Goal: Task Accomplishment & Management: Complete application form

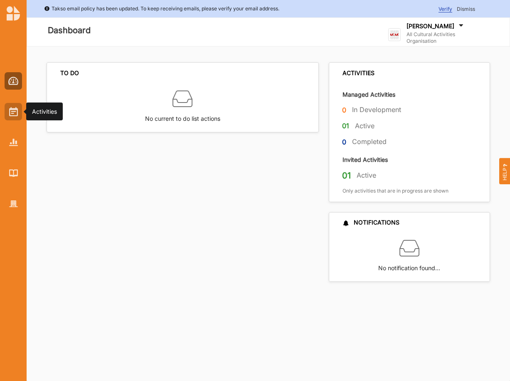
click at [13, 109] on img at bounding box center [13, 111] width 9 height 9
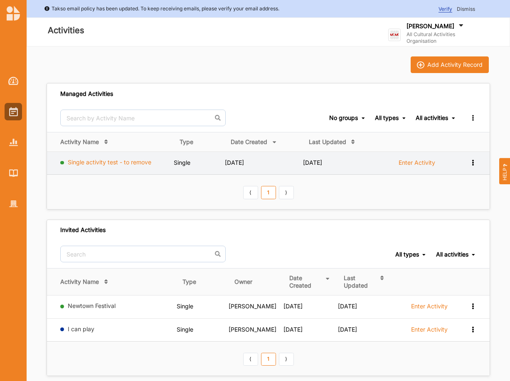
click at [129, 163] on link "Single activity test - to remove" at bounding box center [110, 162] width 84 height 7
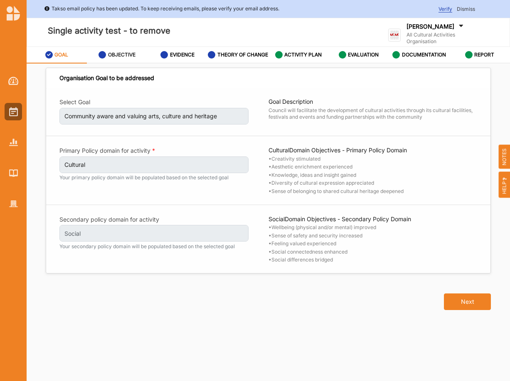
click at [123, 57] on label "OBJECTIVE" at bounding box center [121, 55] width 27 height 7
select select "1"
select select "8"
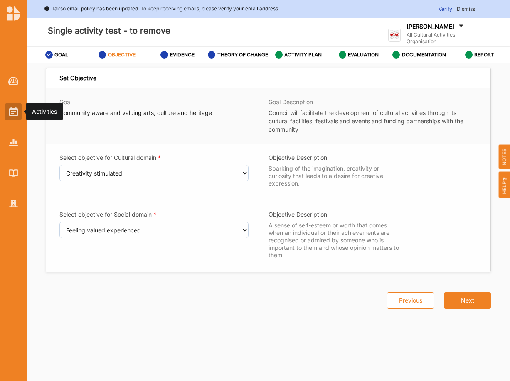
click at [15, 109] on img at bounding box center [13, 111] width 9 height 9
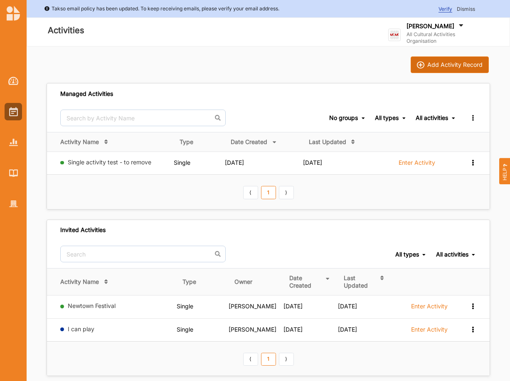
click at [453, 65] on div "Add Activity Record" at bounding box center [454, 64] width 55 height 7
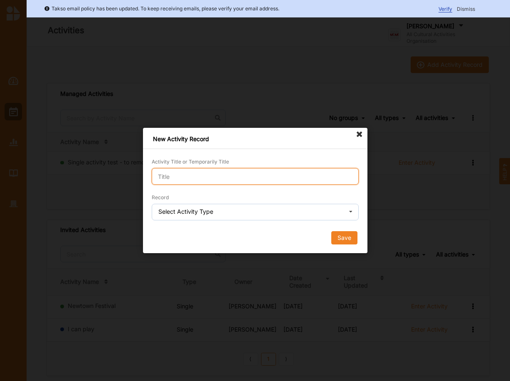
drag, startPoint x: 210, startPoint y: 178, endPoint x: 224, endPoint y: 175, distance: 13.9
click at [210, 178] on input "Activity Title or Temporarily Title" at bounding box center [255, 176] width 207 height 17
type input "Social domain test"
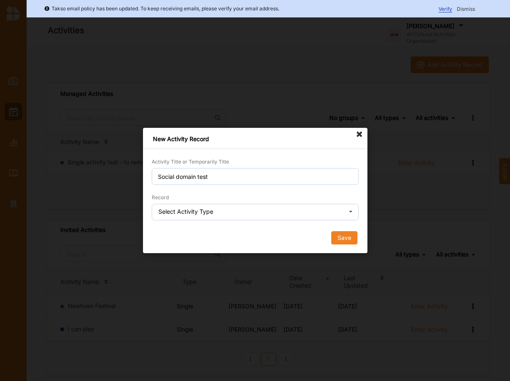
click at [200, 213] on div "Select Activity Type" at bounding box center [185, 212] width 55 height 6
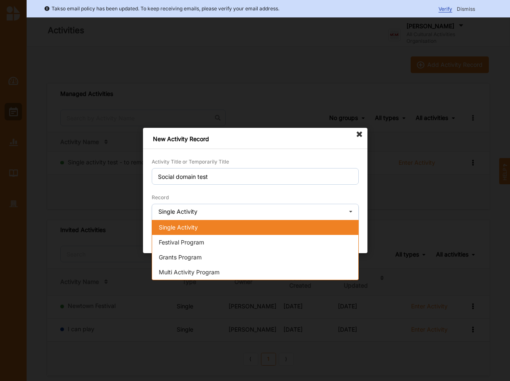
click at [361, 133] on div "New Activity Record Activity Title or Temporarily Title Social domain test Reco…" at bounding box center [255, 190] width 224 height 125
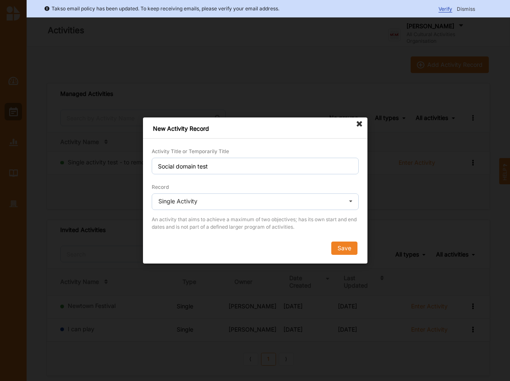
click at [359, 124] on icon at bounding box center [359, 124] width 13 height 13
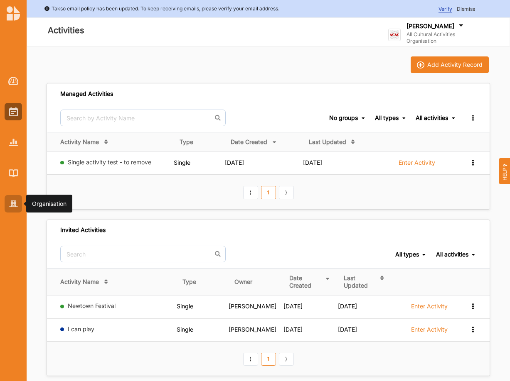
click at [14, 204] on img at bounding box center [13, 204] width 9 height 7
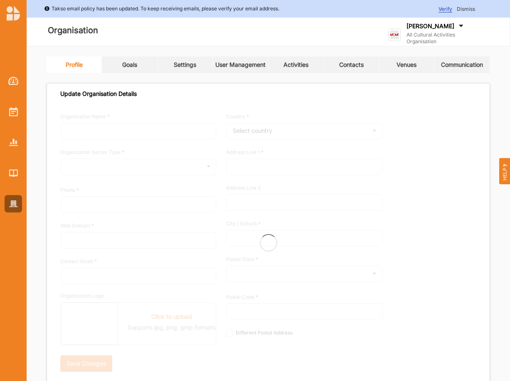
type input "All Cultural Activities Organisation"
type input "6144447777"
type input "[DOMAIN_NAME]"
type input "[PERSON_NAME][EMAIL_ADDRESS][DOMAIN_NAME]"
type input "[STREET_ADDRESS]"
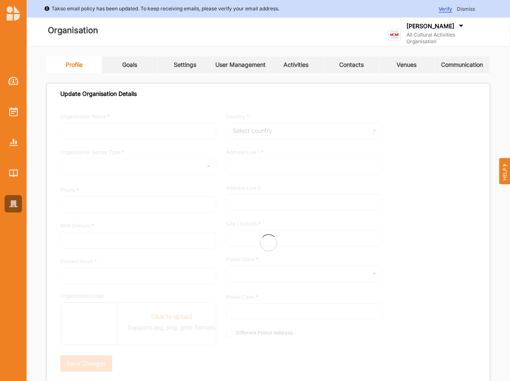
type input "Oxford Point"
type input "3234"
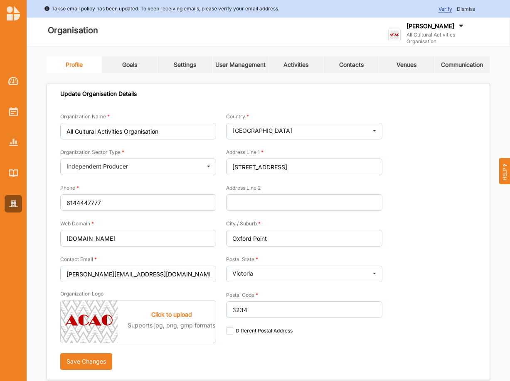
click at [121, 66] on link "Goals" at bounding box center [129, 65] width 55 height 17
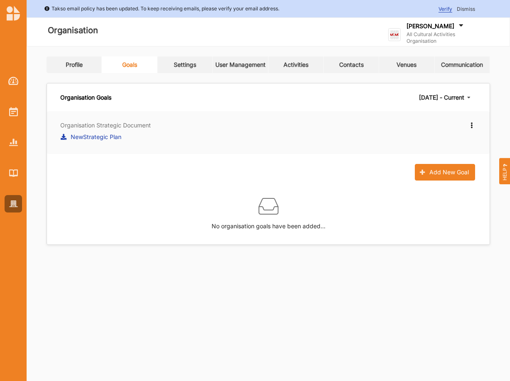
click at [113, 137] on label "NewStrategic Plan" at bounding box center [96, 137] width 51 height 9
click at [436, 172] on button "Add New Goal" at bounding box center [445, 172] width 60 height 17
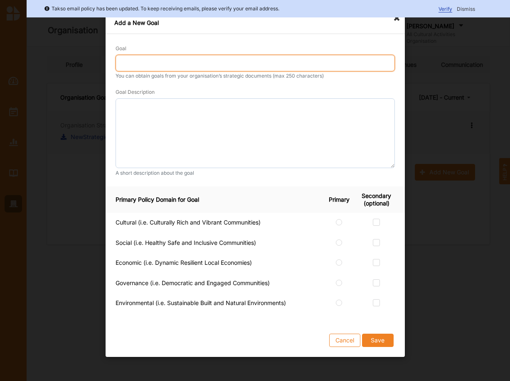
click at [126, 59] on input "Goal" at bounding box center [255, 63] width 279 height 17
type input "A vibrant and rich culture"
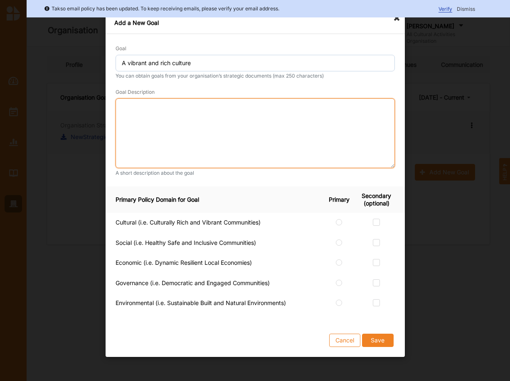
click at [166, 107] on textarea at bounding box center [255, 133] width 279 height 70
type textarea "CDNs"
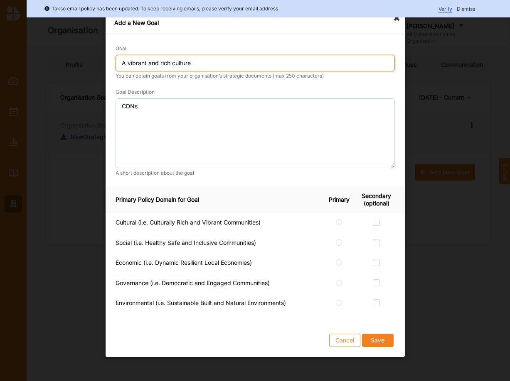
drag, startPoint x: 205, startPoint y: 57, endPoint x: 78, endPoint y: 69, distance: 127.3
click at [116, 69] on input "A vibrant and rich culture" at bounding box center [255, 63] width 279 height 17
click at [160, 66] on input "Ahealthy and sage and inclusive society" at bounding box center [255, 63] width 279 height 17
click at [127, 64] on input "Ahealthy and sage and inclusive society" at bounding box center [255, 63] width 279 height 17
click at [148, 65] on input "A healthy and sage and inclusive society" at bounding box center [255, 63] width 279 height 17
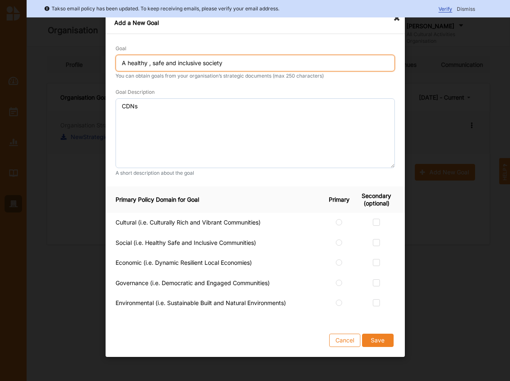
click at [148, 62] on input "A healthy , safe and inclusive society" at bounding box center [255, 63] width 279 height 17
drag, startPoint x: 231, startPoint y: 64, endPoint x: 211, endPoint y: 66, distance: 19.6
click at [202, 64] on input "A healthy, safe and inclusive society" at bounding box center [255, 63] width 279 height 17
type input "A healthy, safe and inclusive community"
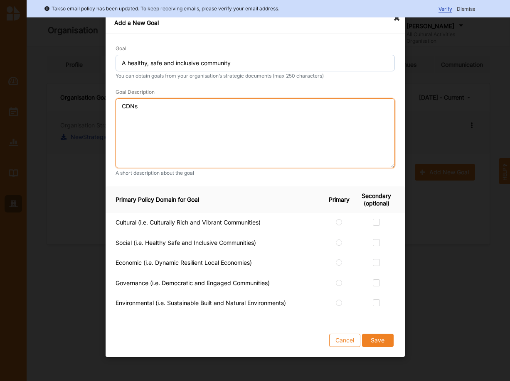
drag, startPoint x: 145, startPoint y: 106, endPoint x: 118, endPoint y: 108, distance: 26.6
click at [118, 108] on textarea "CDNs" at bounding box center [255, 133] width 279 height 70
type textarea "As per description"
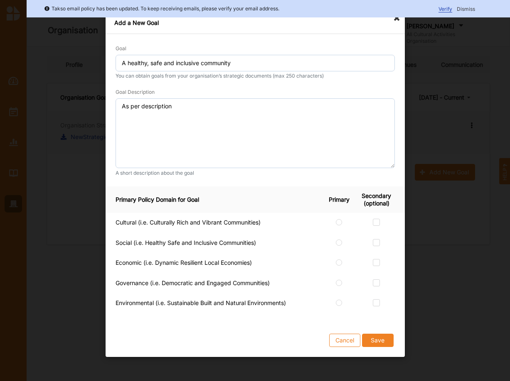
click at [335, 246] on td at bounding box center [342, 244] width 32 height 20
click at [337, 239] on label at bounding box center [338, 239] width 7 height 0
radio input "true"
click at [375, 259] on label at bounding box center [376, 259] width 7 height 0
click at [375, 262] on input "checkbox" at bounding box center [376, 262] width 7 height 7
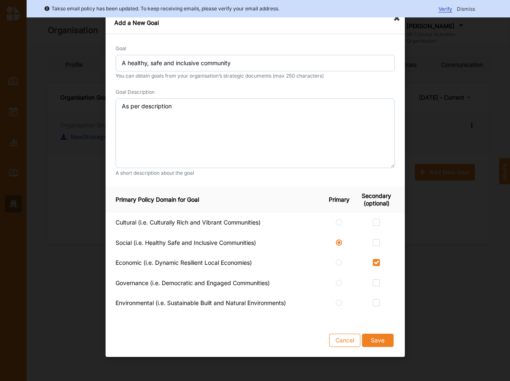
checkbox input "true"
click at [375, 246] on div at bounding box center [376, 243] width 37 height 9
click at [378, 239] on label at bounding box center [376, 239] width 7 height 0
click at [378, 241] on input "checkbox" at bounding box center [376, 242] width 7 height 7
checkbox input "true"
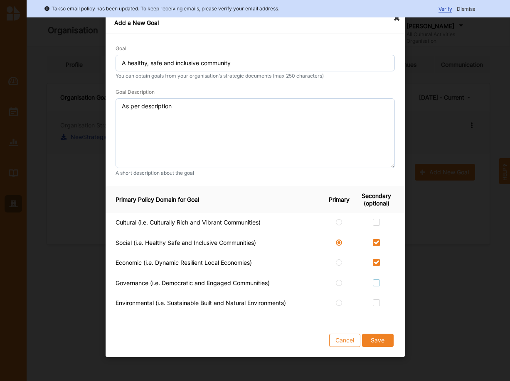
click at [376, 280] on label at bounding box center [376, 280] width 7 height 0
click at [376, 281] on input "checkbox" at bounding box center [376, 283] width 7 height 7
checkbox input "true"
click at [376, 300] on label at bounding box center [376, 300] width 7 height 0
click at [376, 301] on input "checkbox" at bounding box center [376, 303] width 7 height 7
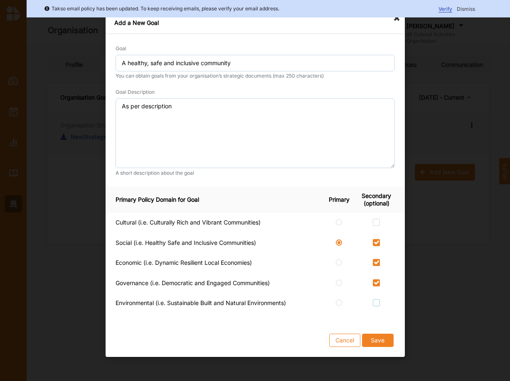
checkbox input "true"
click at [377, 340] on button "Save" at bounding box center [377, 340] width 32 height 13
